Goal: Task Accomplishment & Management: Use online tool/utility

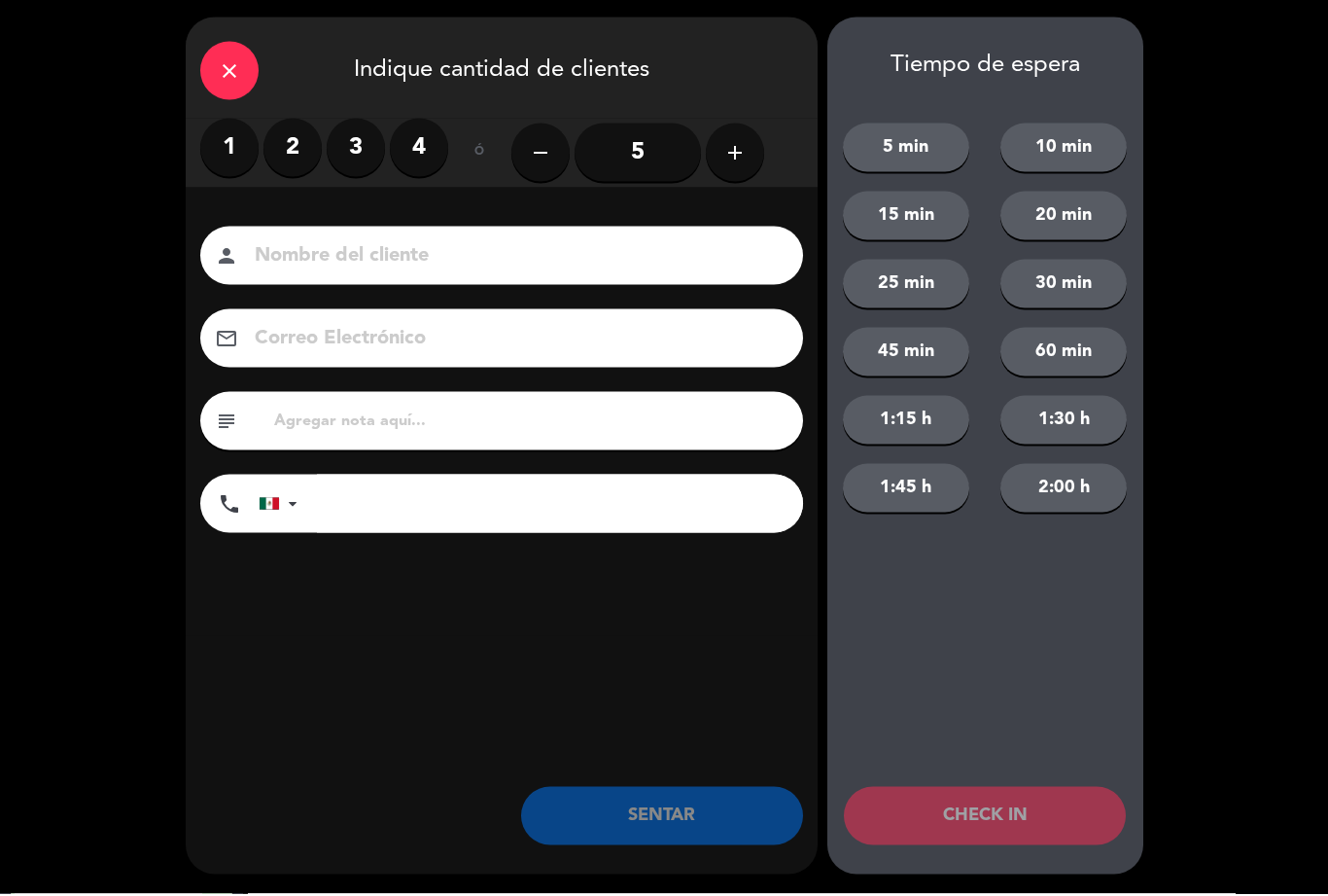
click at [298, 153] on label "2" at bounding box center [293, 149] width 58 height 58
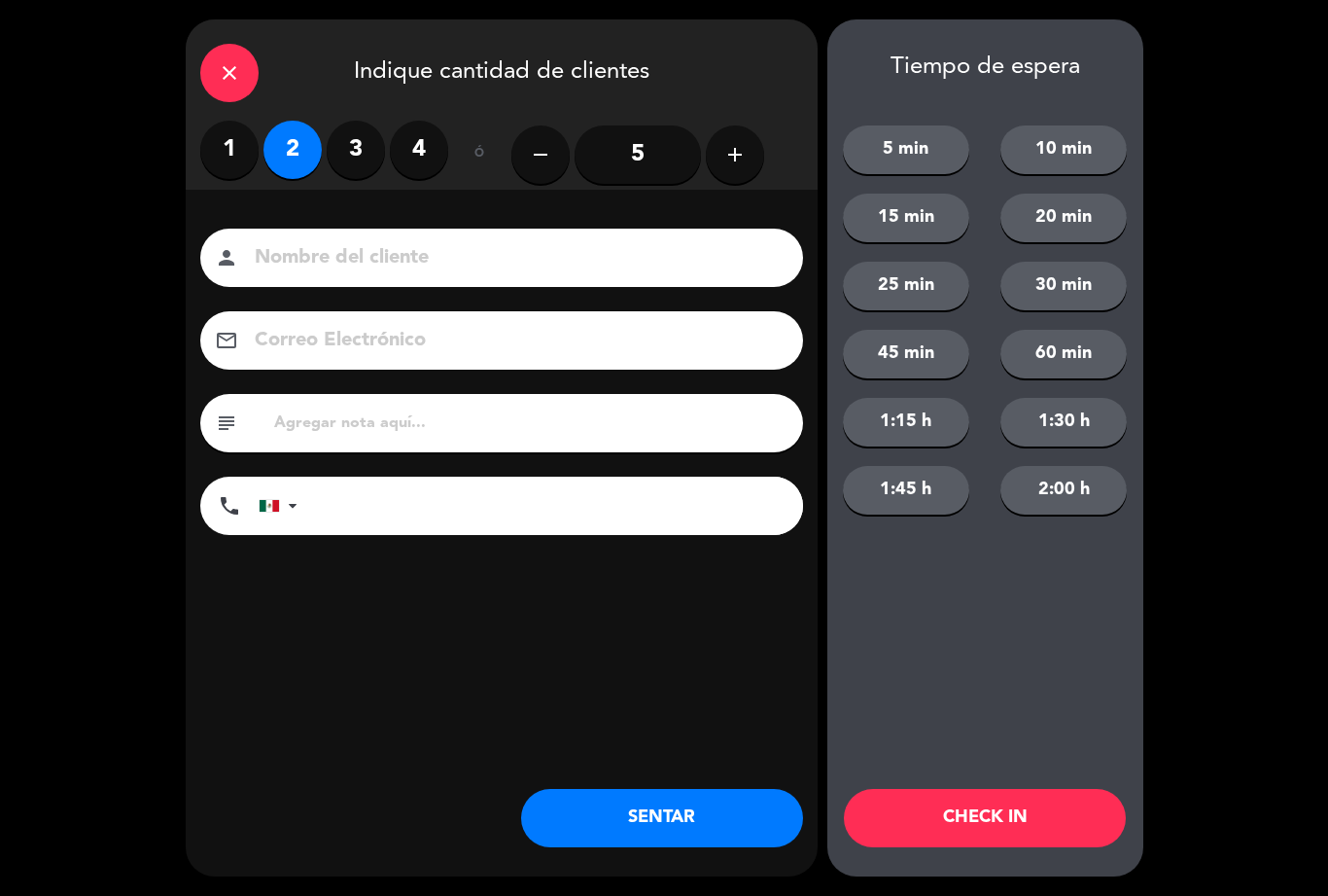
click at [655, 795] on button "SENTAR" at bounding box center [662, 818] width 282 height 58
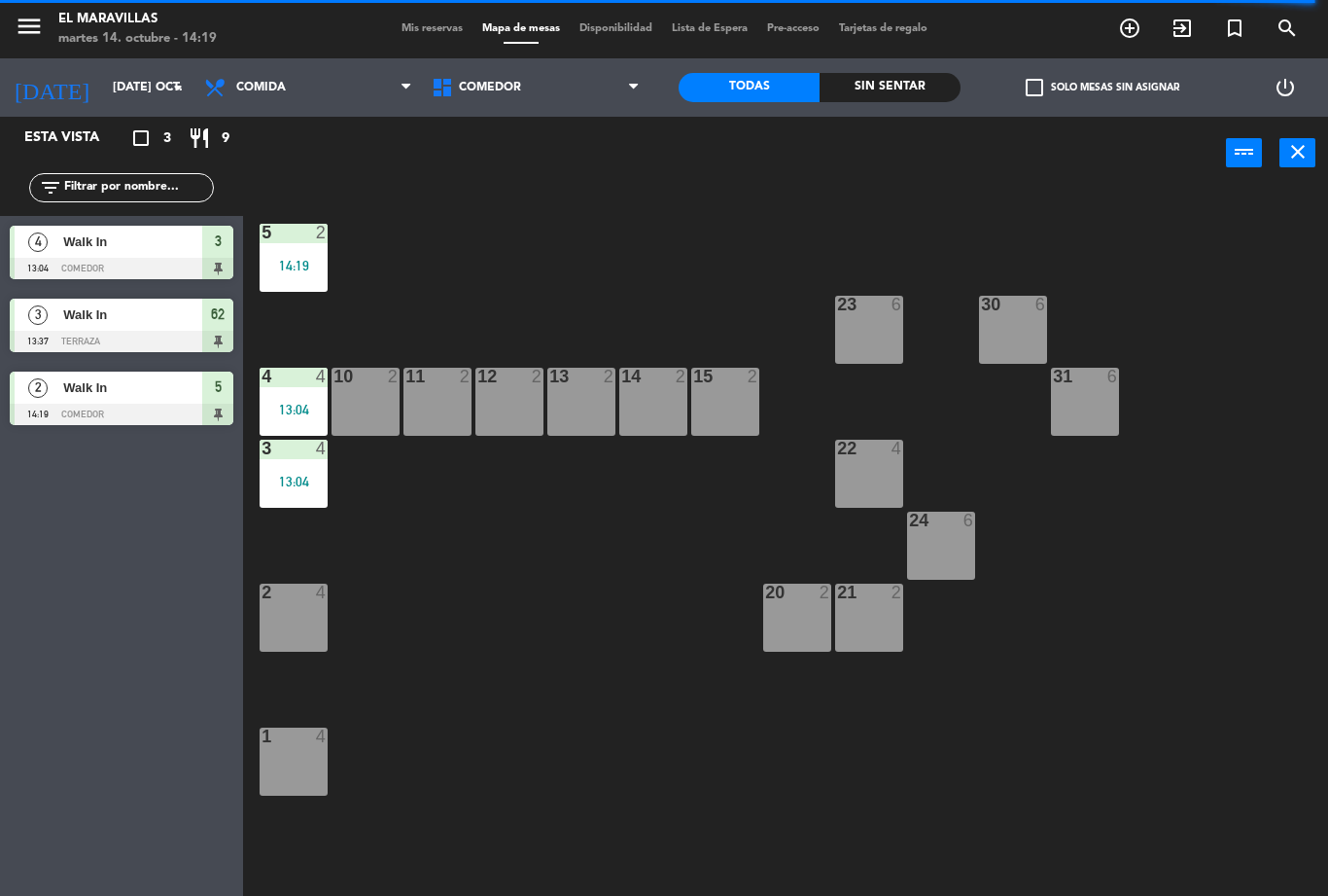
click at [292, 477] on div "13:04" at bounding box center [294, 482] width 68 height 14
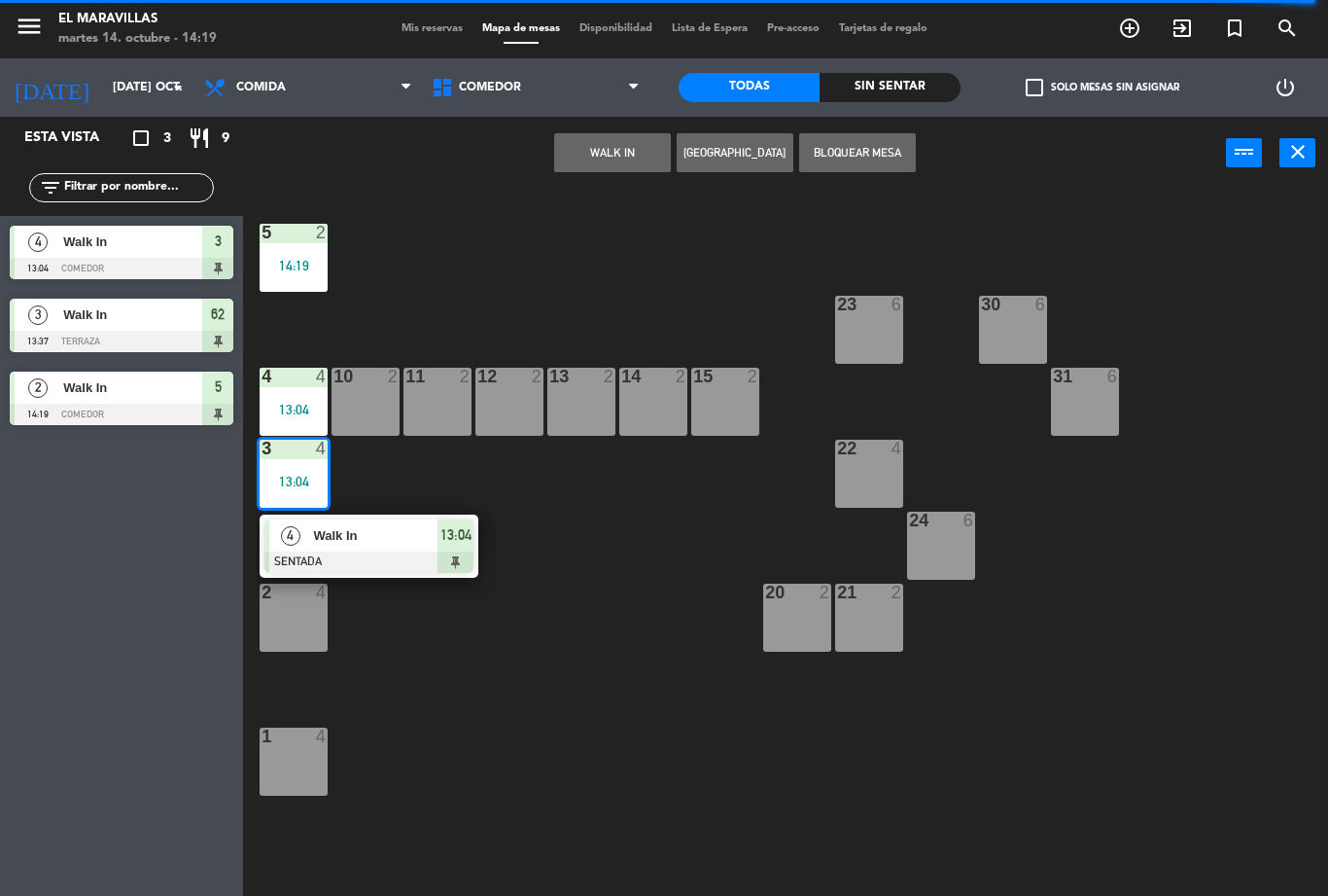
click at [447, 561] on div at bounding box center [369, 563] width 209 height 22
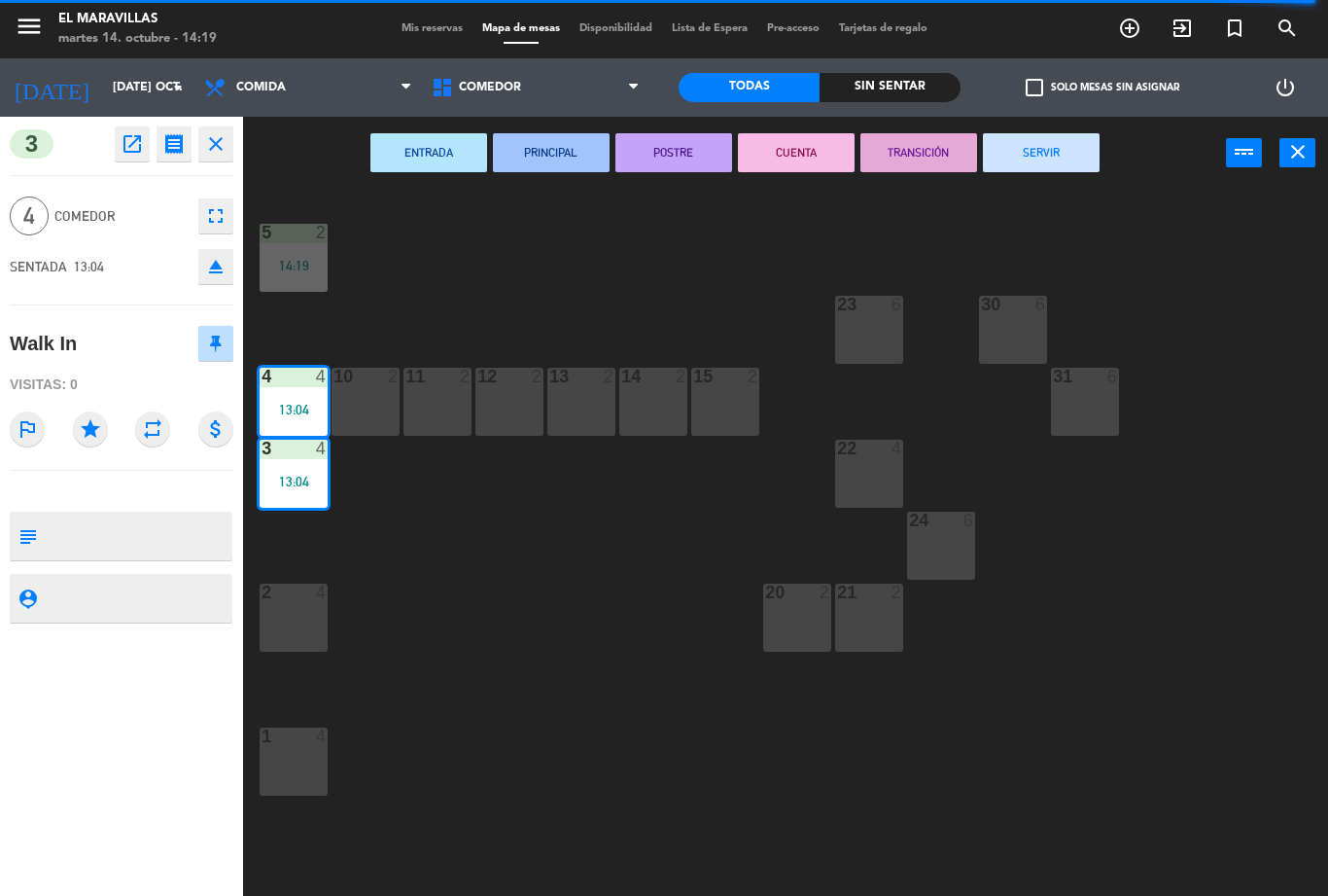
click at [1063, 165] on button "SERVIR" at bounding box center [1041, 152] width 117 height 39
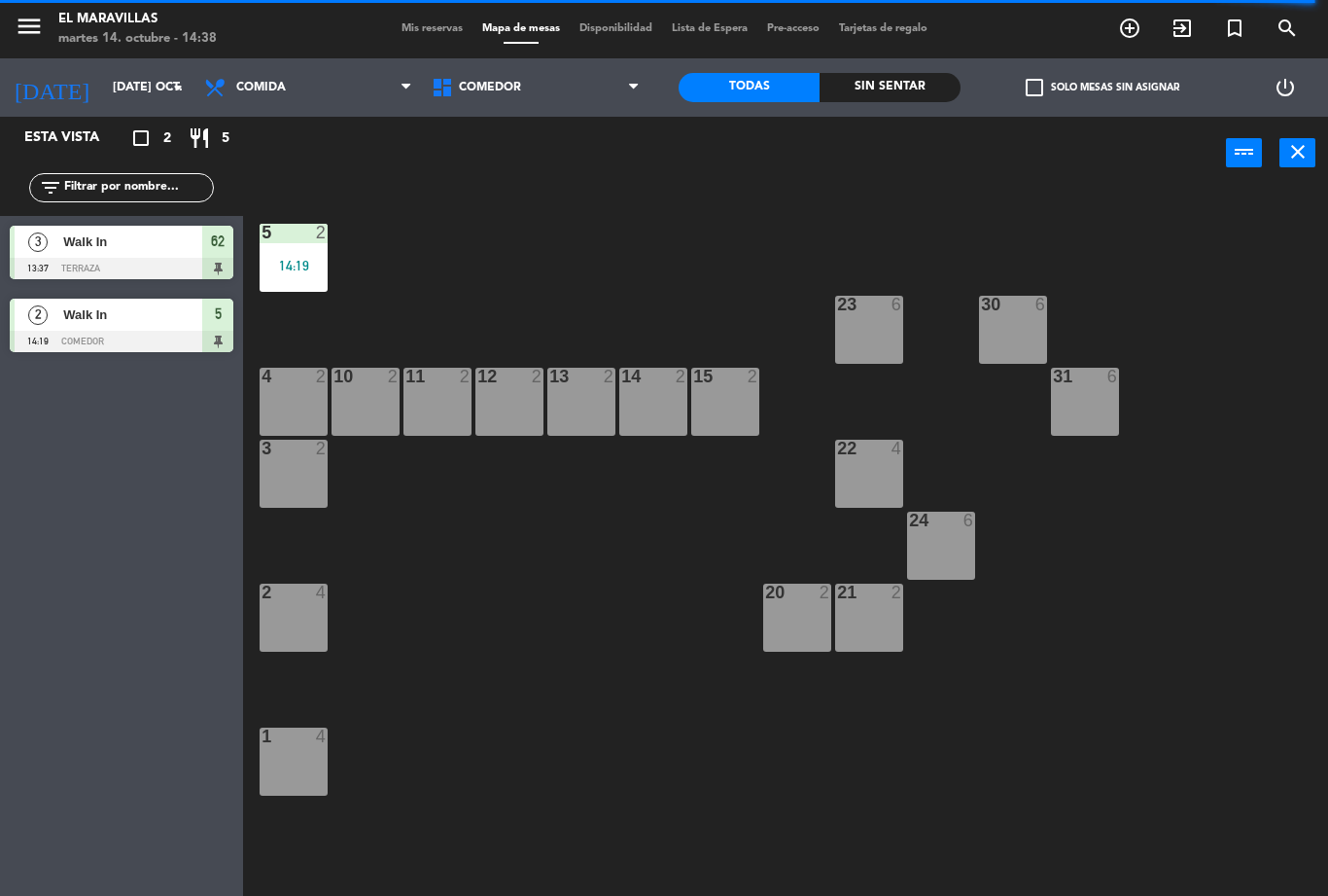
click at [558, 106] on span "Comedor" at bounding box center [536, 87] width 227 height 43
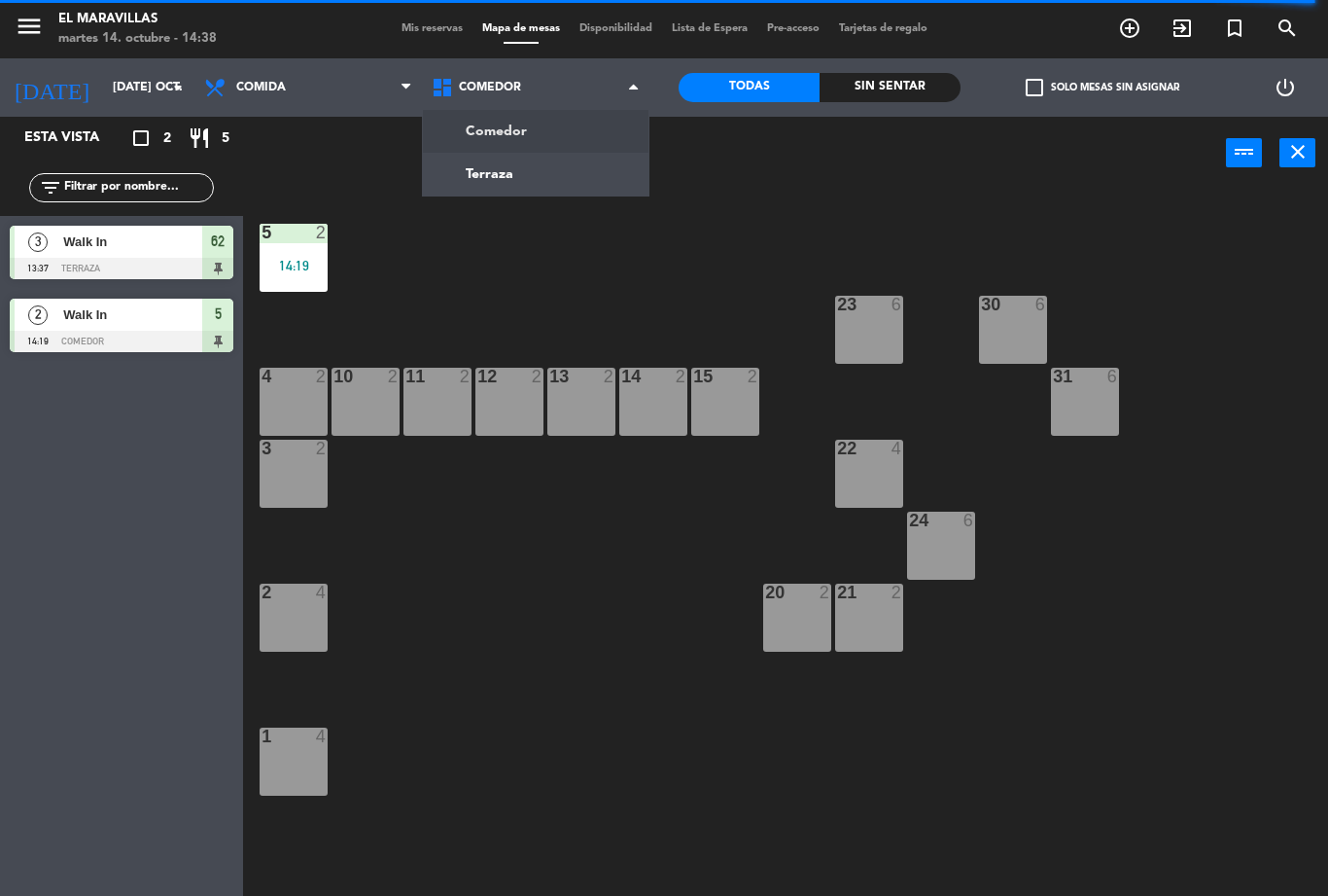
click at [568, 176] on ng-component "menu El Maravillas martes 14. octubre - 14:38 Mis reservas Mapa de mesas Dispon…" at bounding box center [664, 448] width 1328 height 896
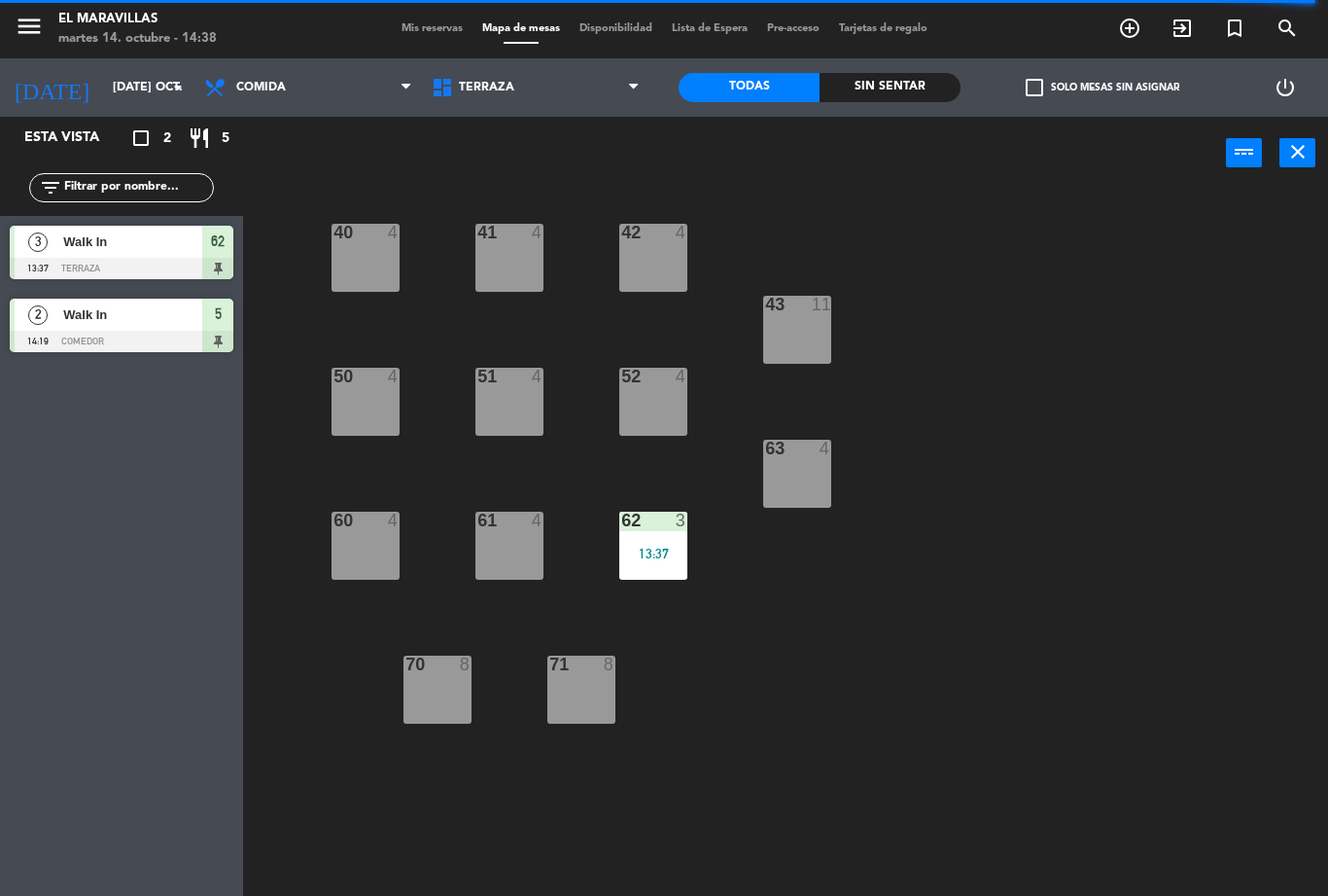
click at [646, 413] on div "52 4" at bounding box center [654, 402] width 68 height 68
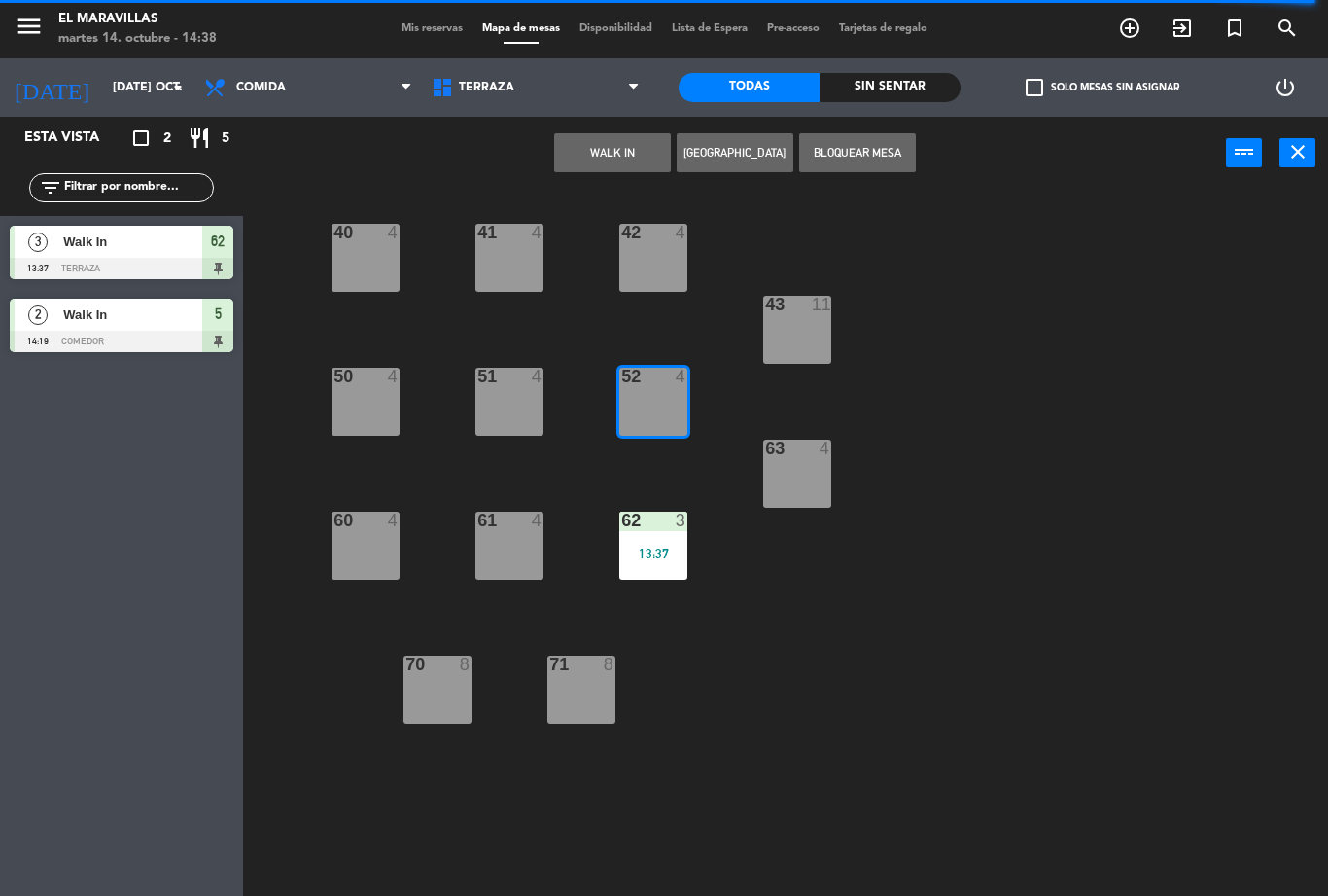
click at [629, 148] on button "WALK IN" at bounding box center [613, 152] width 117 height 39
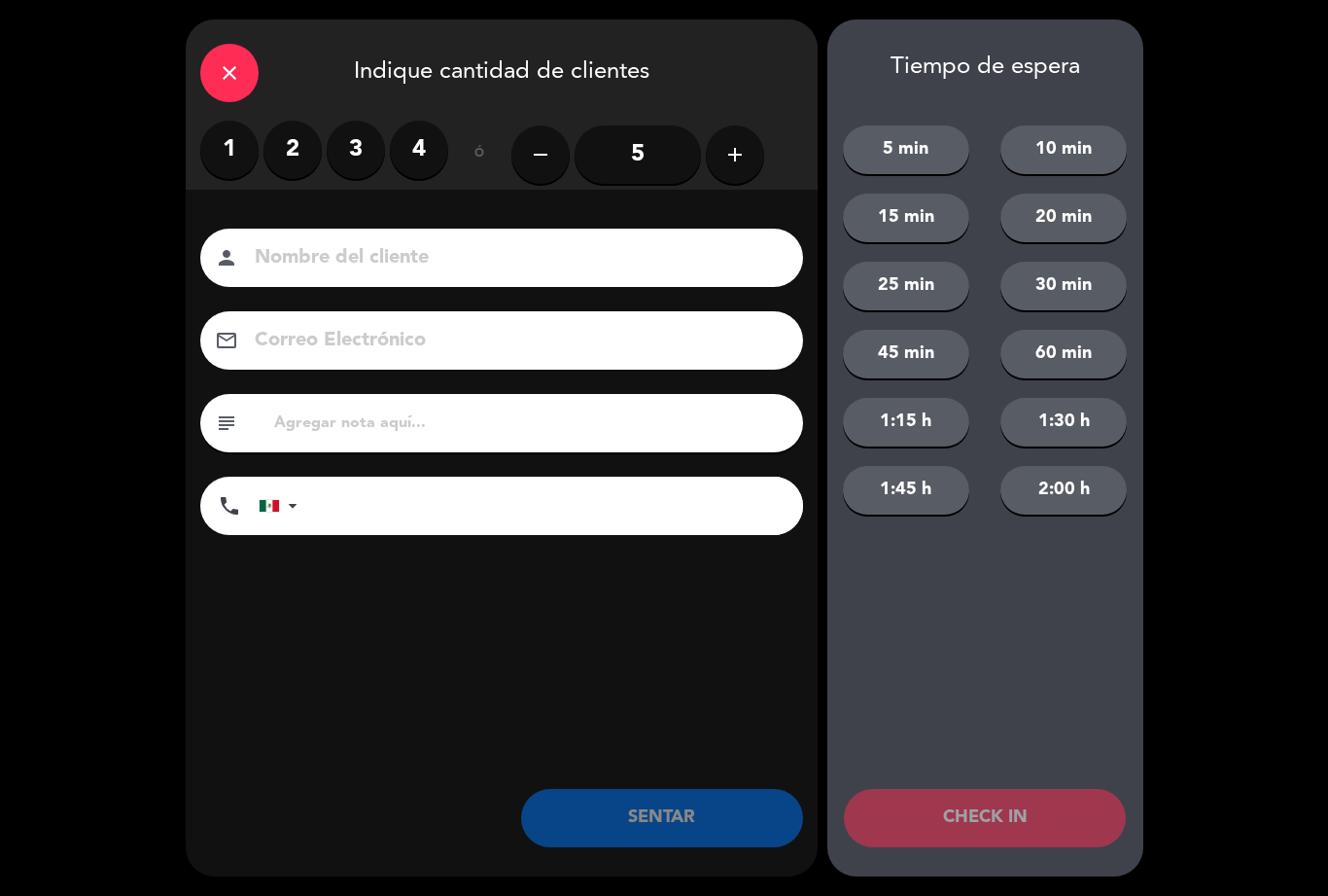
click at [295, 175] on label "2" at bounding box center [293, 149] width 58 height 58
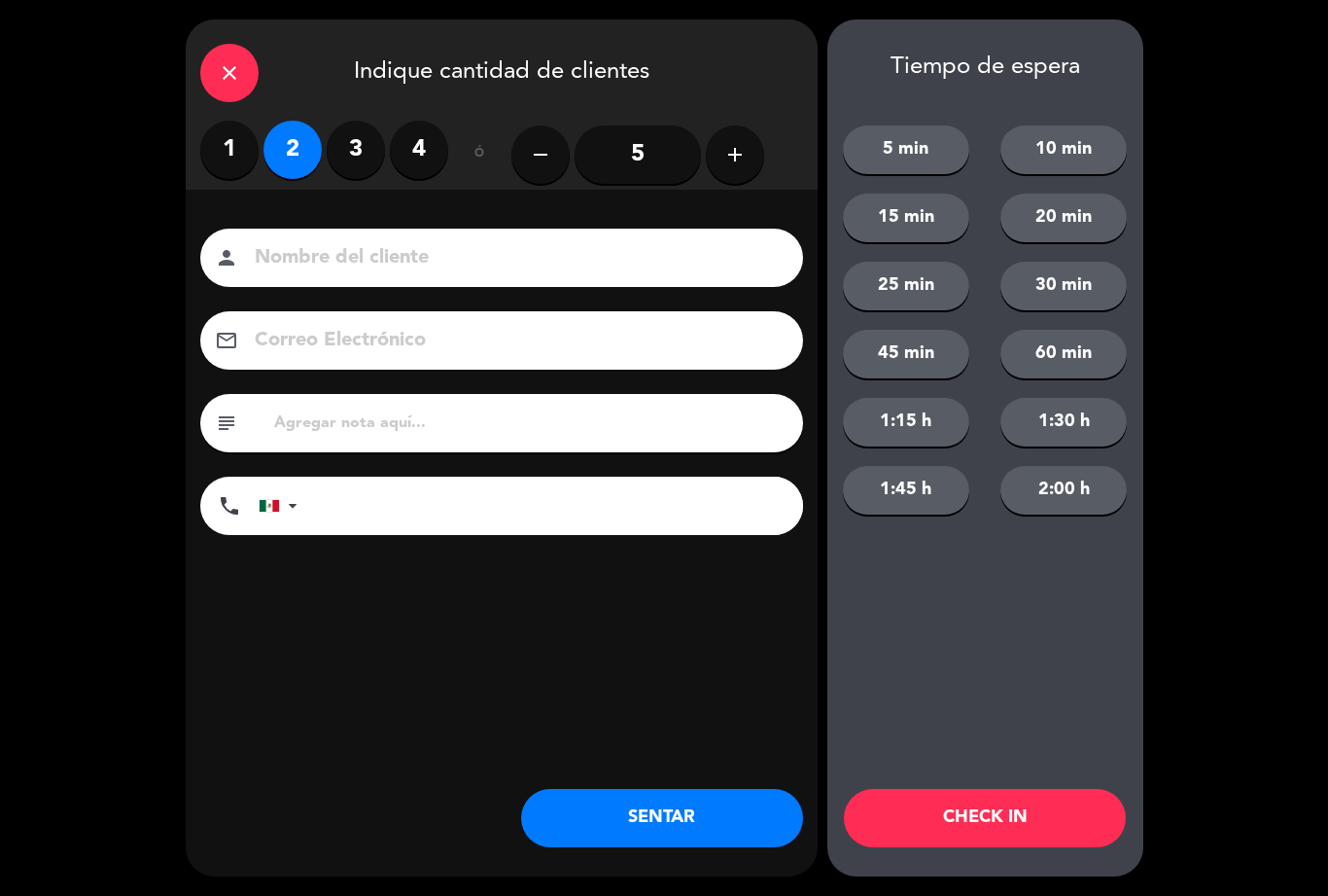
click at [612, 824] on button "SENTAR" at bounding box center [662, 818] width 282 height 58
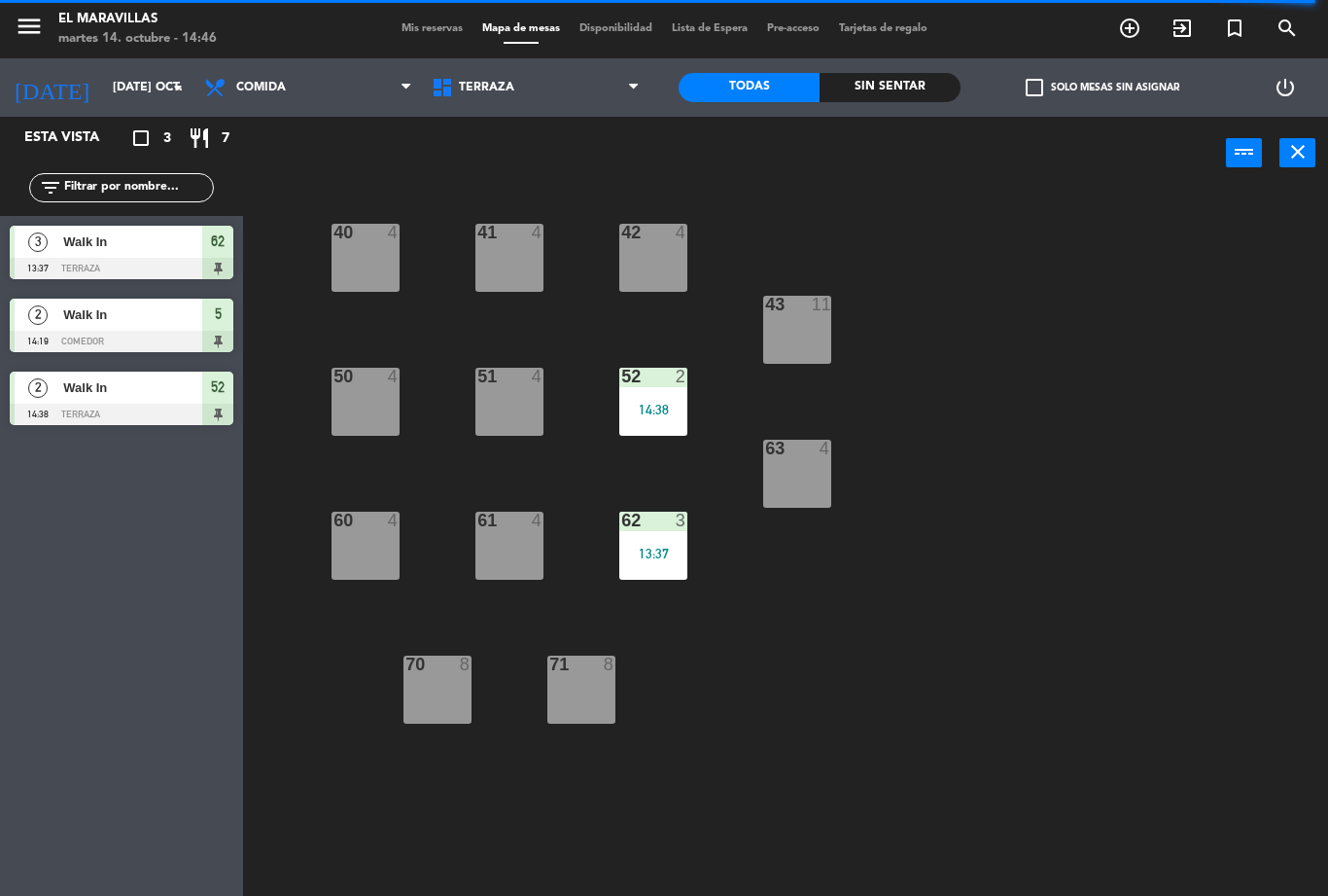
click at [494, 275] on div "41 4" at bounding box center [509, 257] width 68 height 68
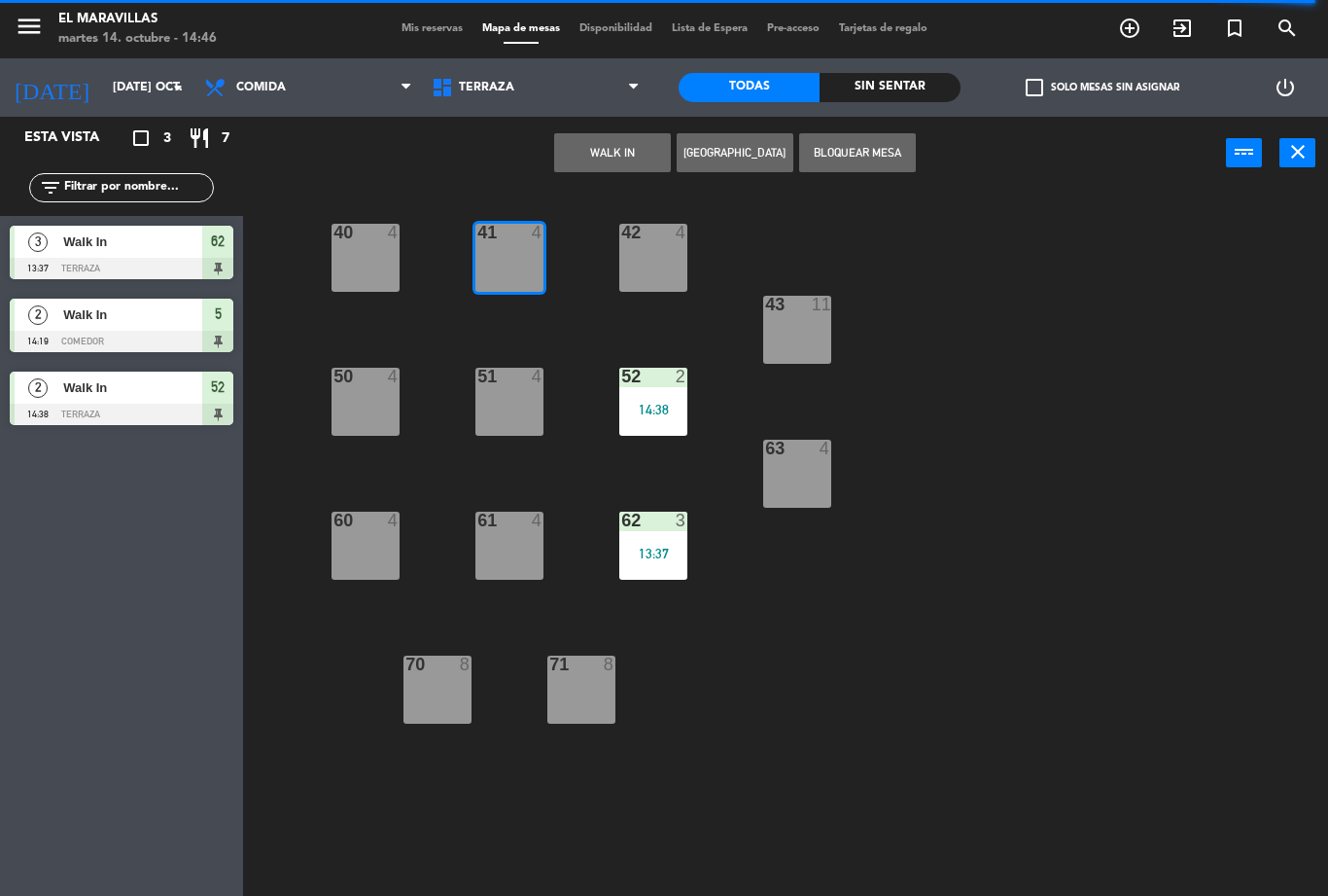
click at [618, 147] on button "WALK IN" at bounding box center [613, 152] width 117 height 39
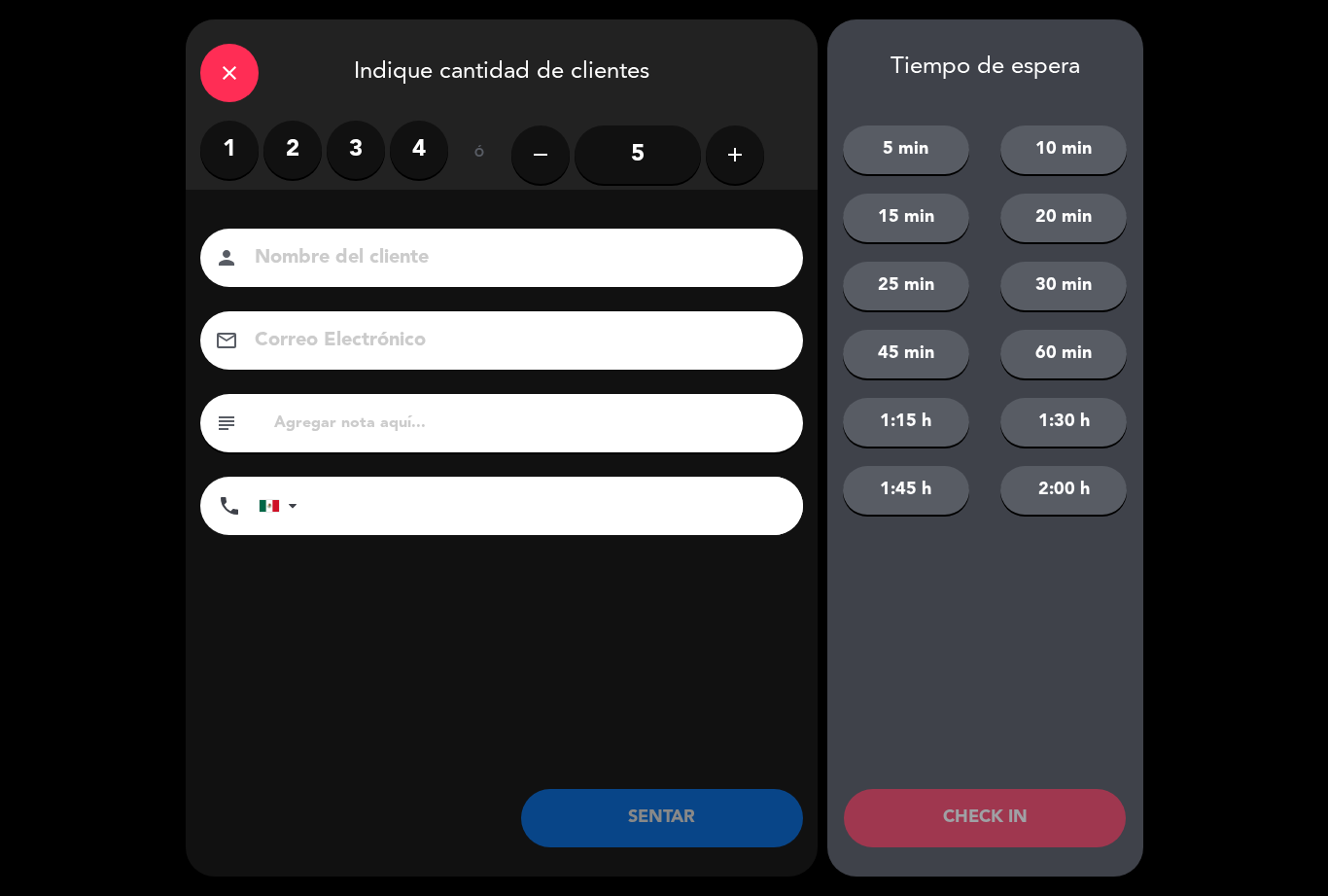
click at [298, 162] on label "2" at bounding box center [293, 149] width 58 height 58
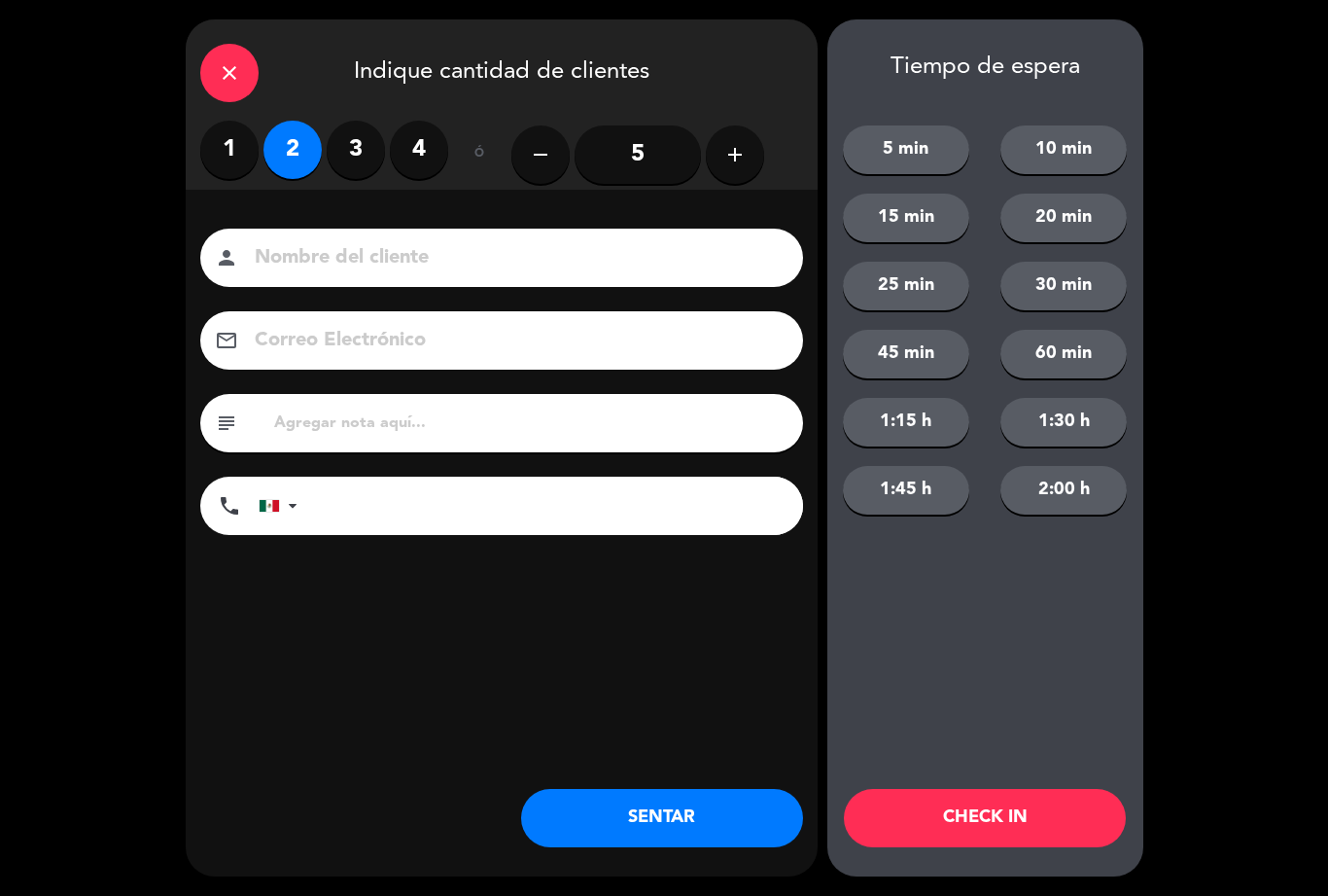
click at [642, 818] on button "SENTAR" at bounding box center [662, 818] width 282 height 58
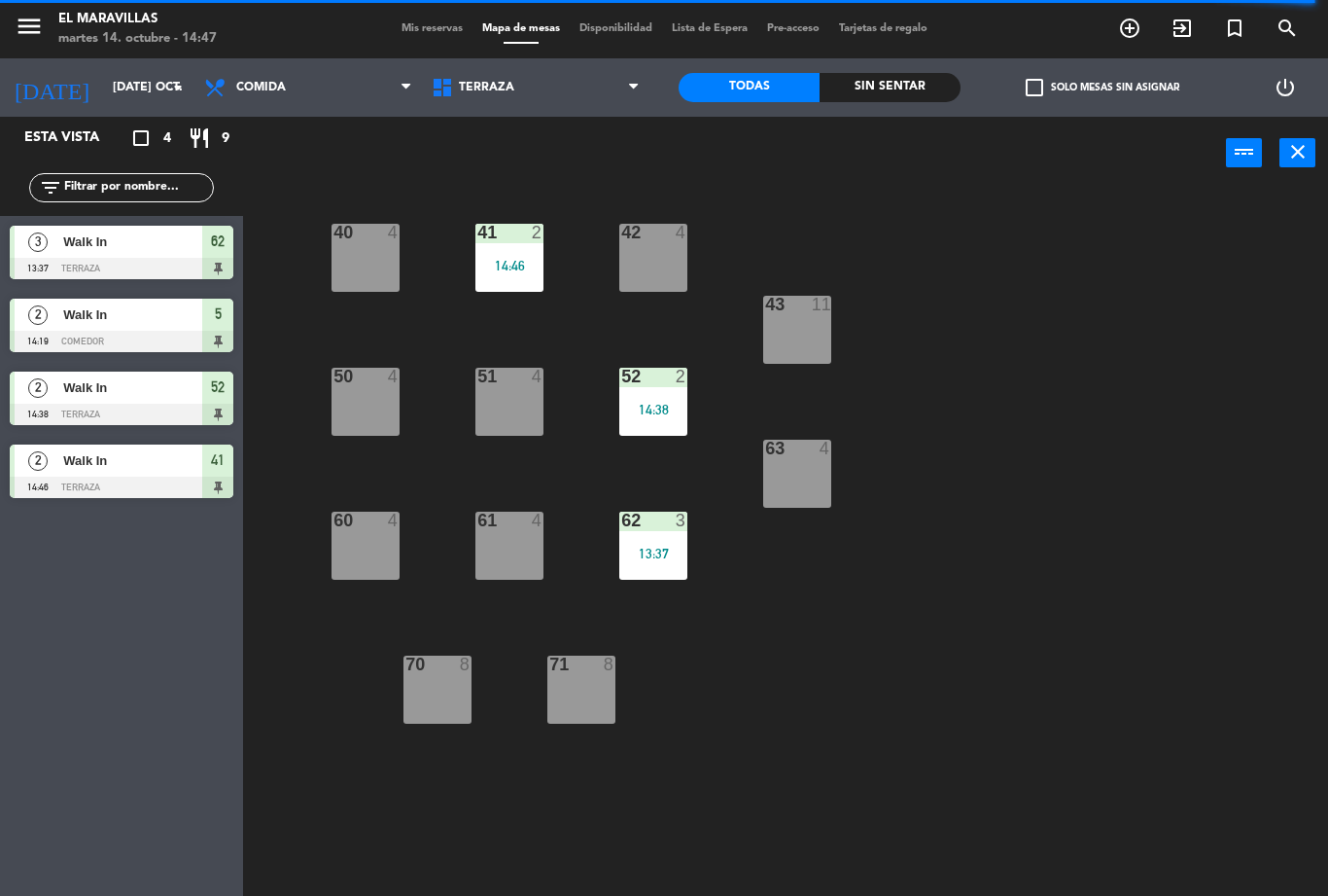
click at [587, 695] on div "71 8" at bounding box center [581, 689] width 68 height 68
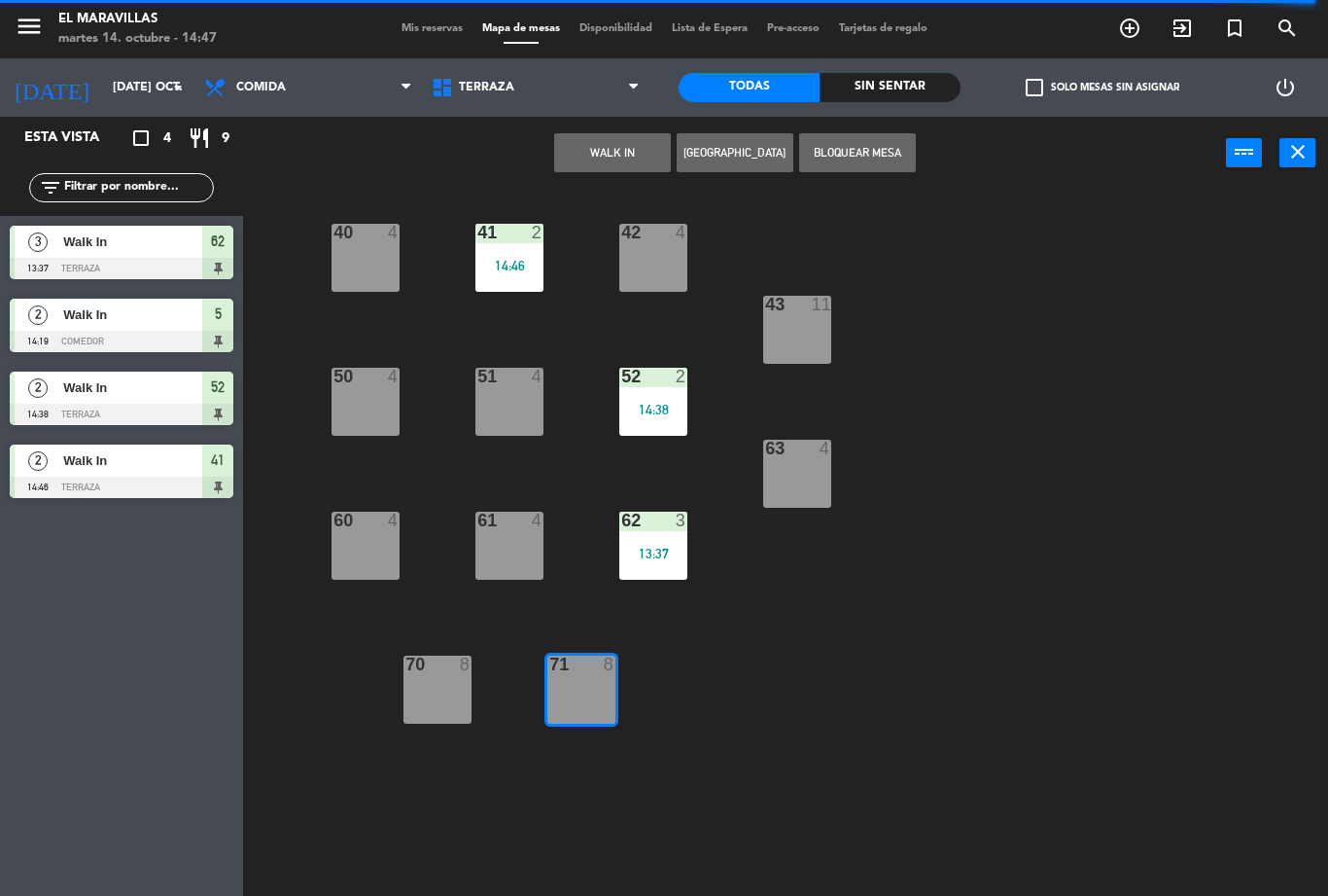
click at [623, 167] on button "WALK IN" at bounding box center [613, 152] width 117 height 39
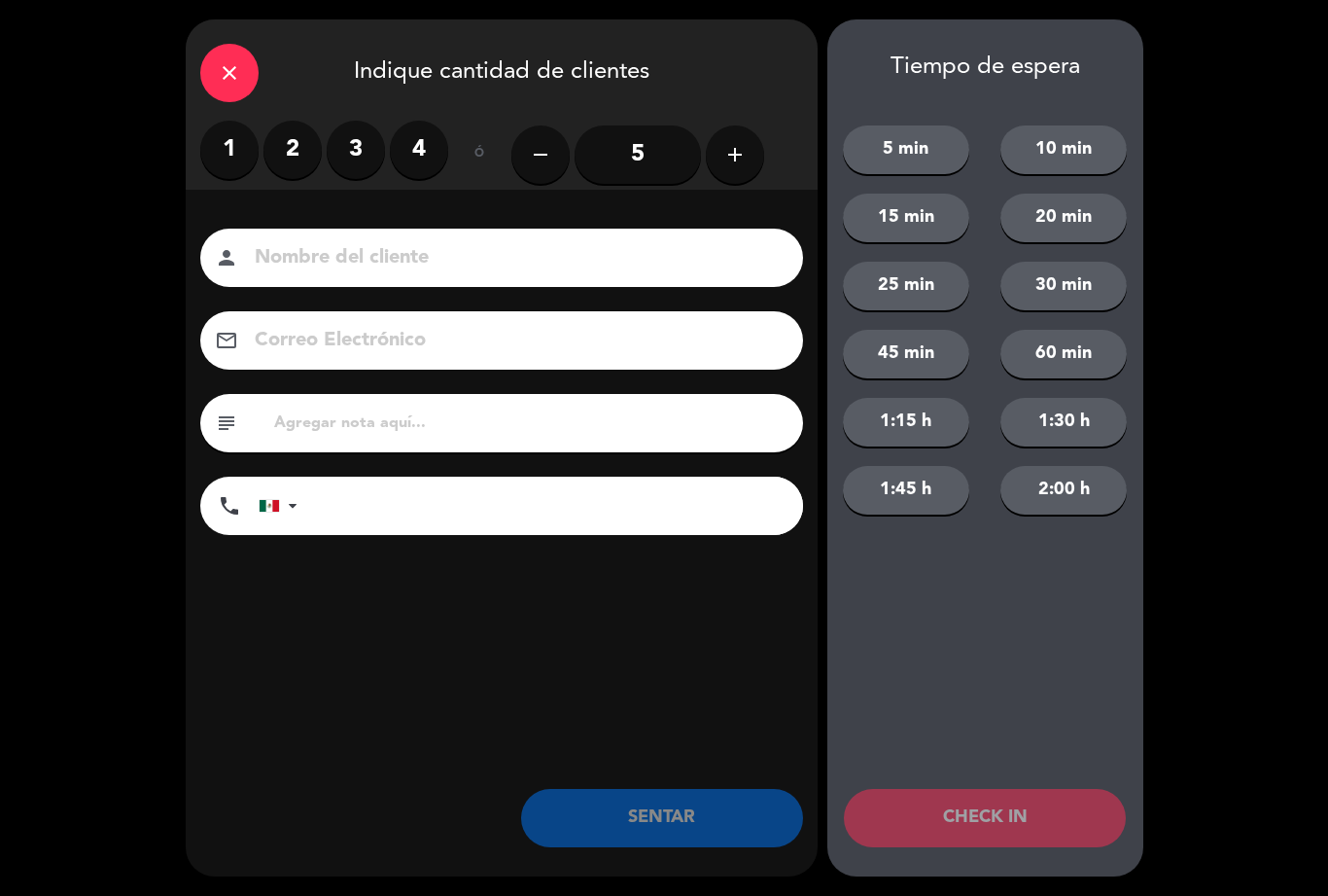
click at [639, 159] on input "5" at bounding box center [638, 154] width 127 height 58
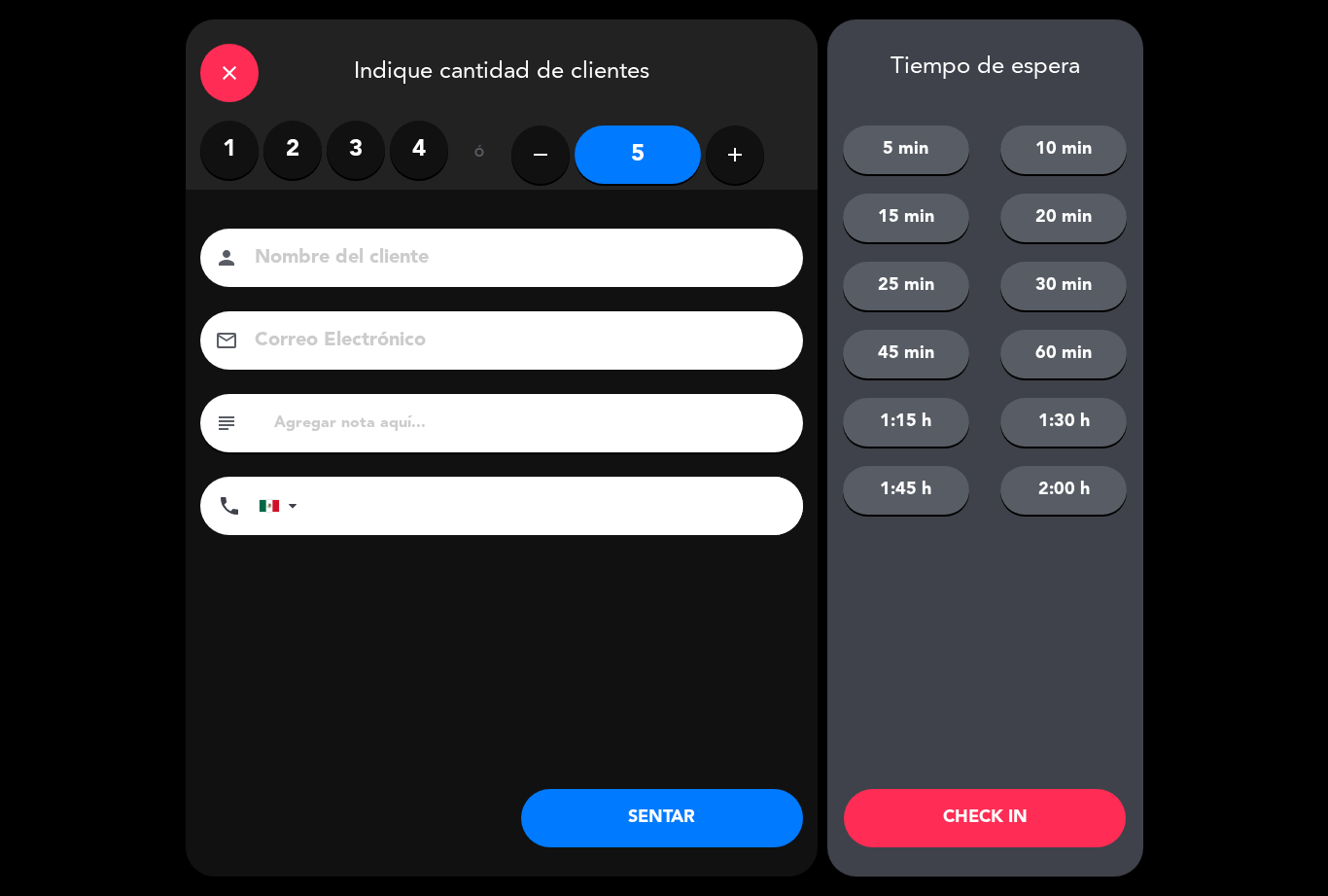
click at [630, 834] on button "SENTAR" at bounding box center [662, 818] width 282 height 58
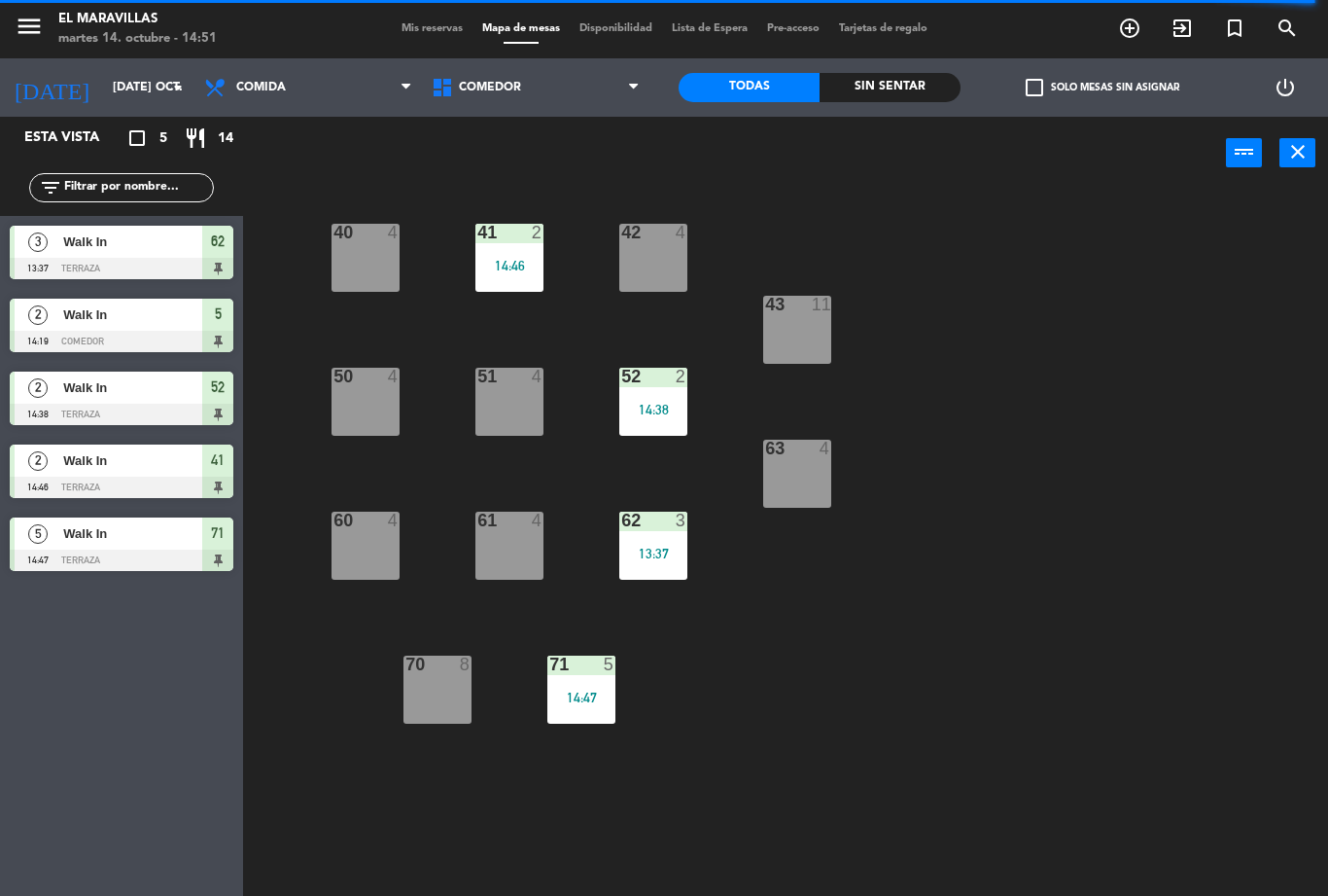
click at [368, 567] on div "60 4" at bounding box center [365, 545] width 68 height 68
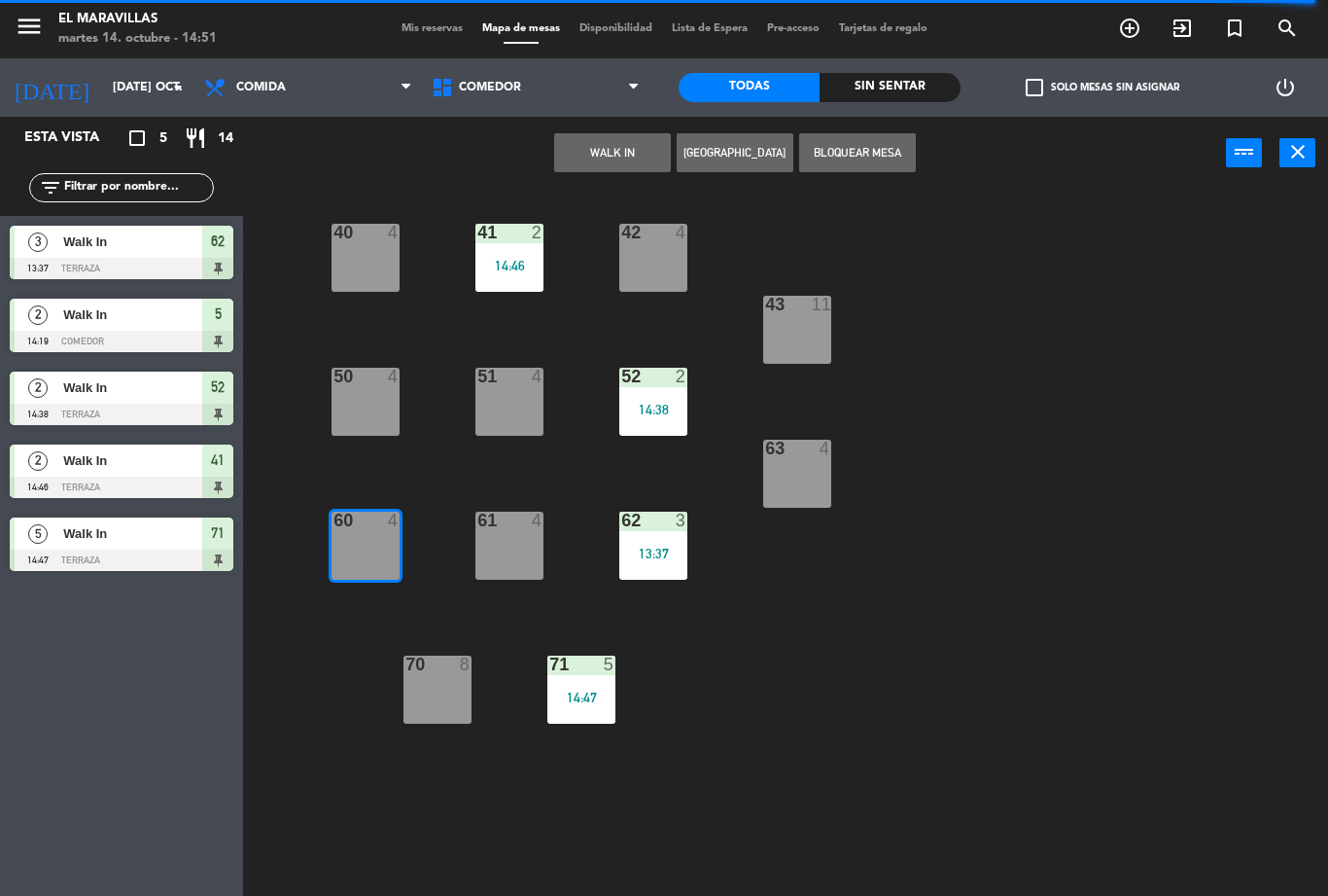
click at [639, 160] on button "WALK IN" at bounding box center [613, 152] width 117 height 39
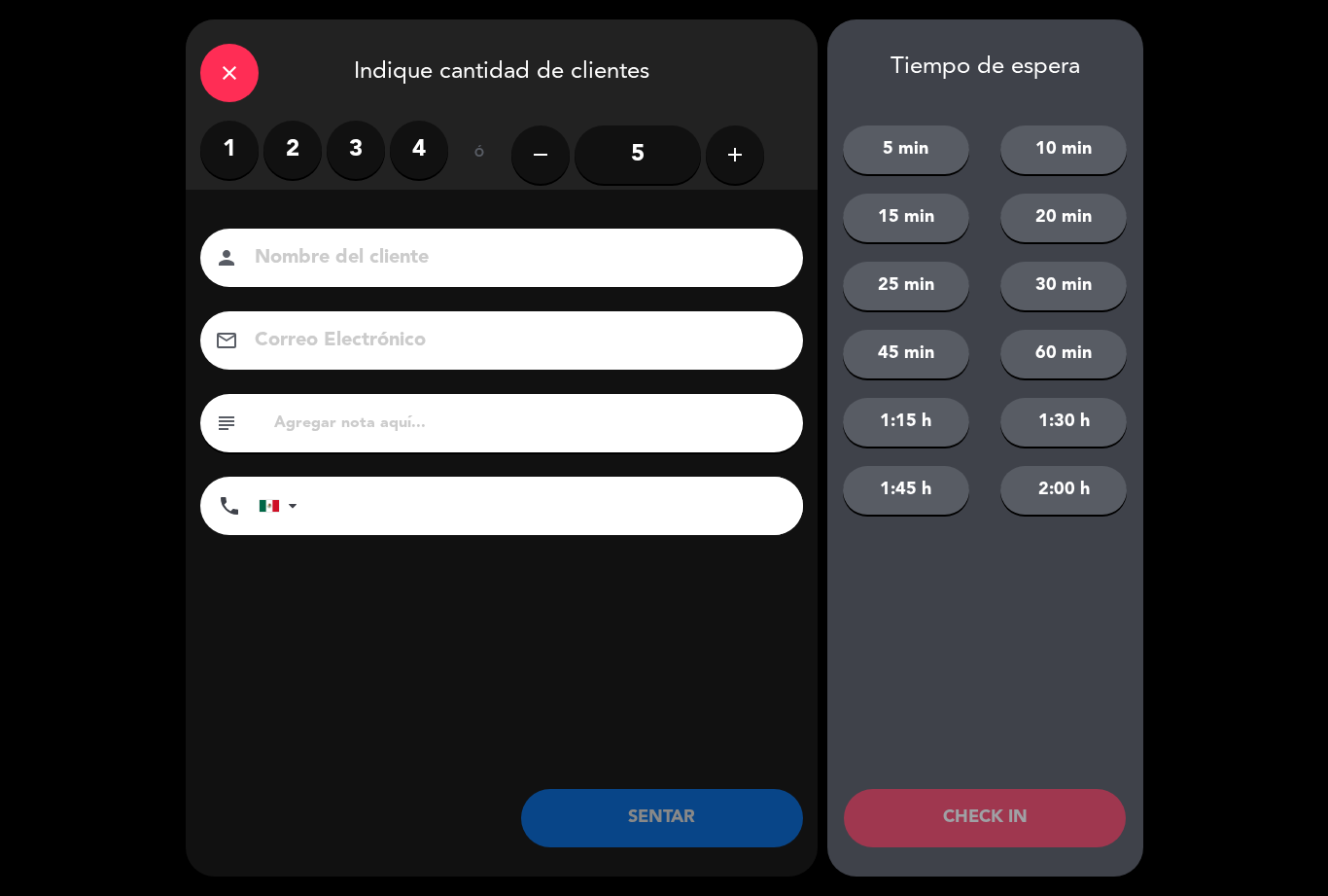
click at [420, 143] on label "4" at bounding box center [418, 149] width 58 height 58
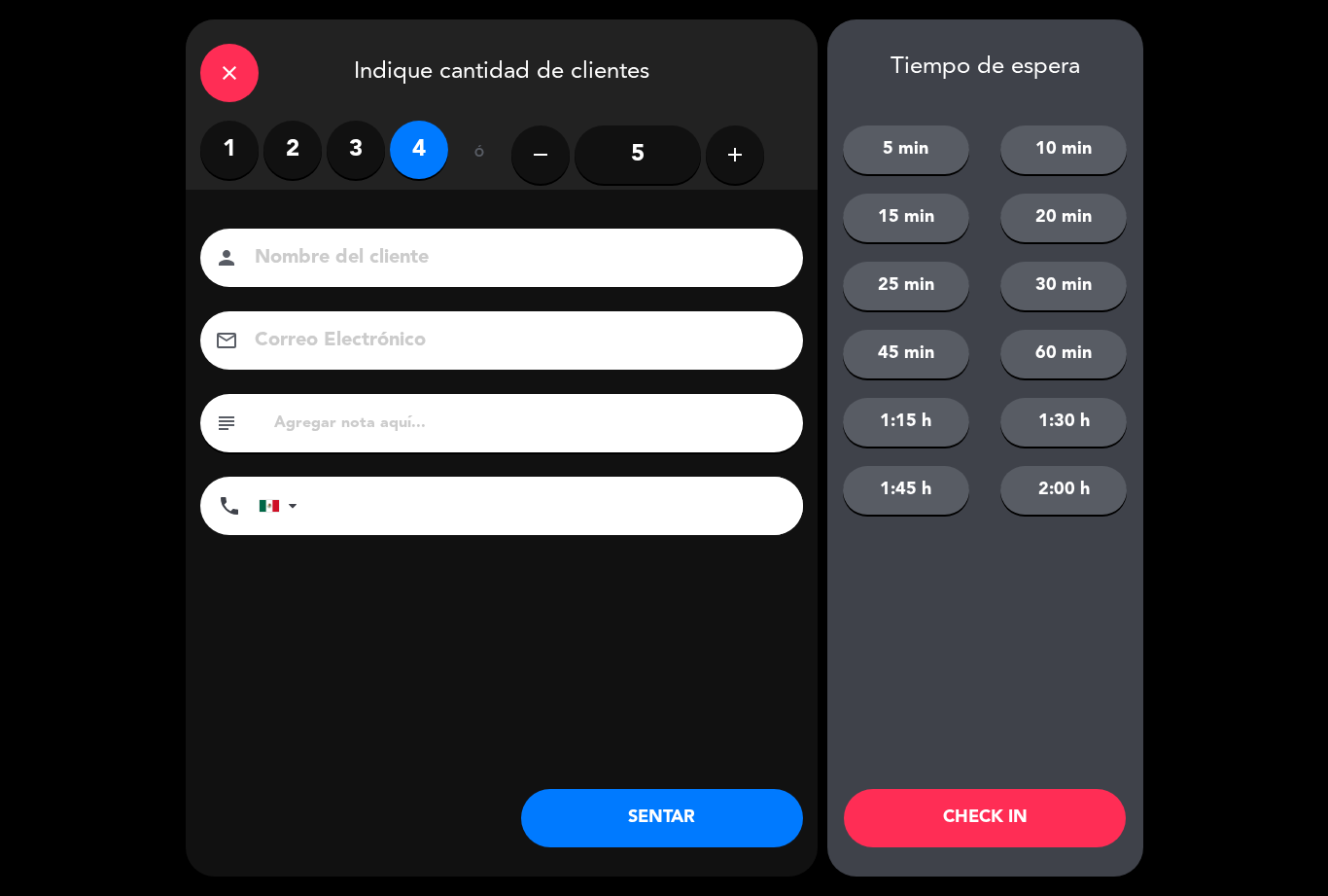
click at [641, 820] on button "SENTAR" at bounding box center [662, 818] width 282 height 58
